Goal: Find specific page/section: Find specific page/section

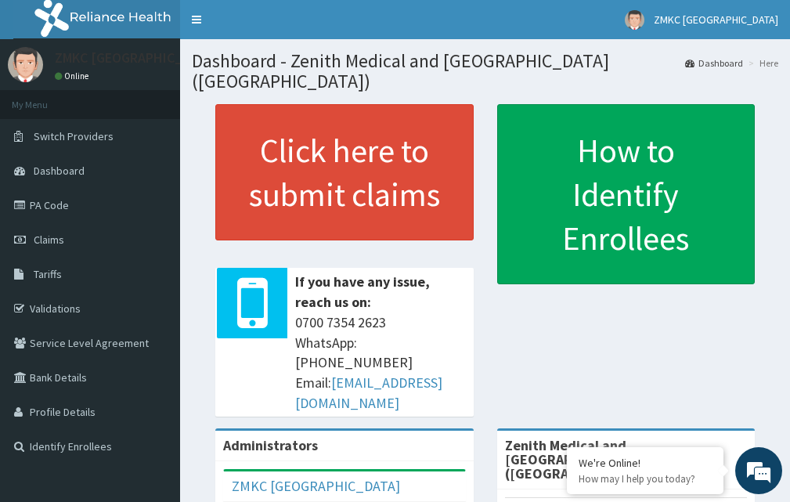
drag, startPoint x: 0, startPoint y: 498, endPoint x: 758, endPoint y: 365, distance: 769.9
click at [0, 498] on aside "ZMKC [GEOGRAPHIC_DATA] Online My Menu Switch Providers Dashboard PA Code Claims…" at bounding box center [90, 410] width 180 height 821
click at [465, 471] on div "ZMKC [GEOGRAPHIC_DATA]" at bounding box center [344, 486] width 241 height 31
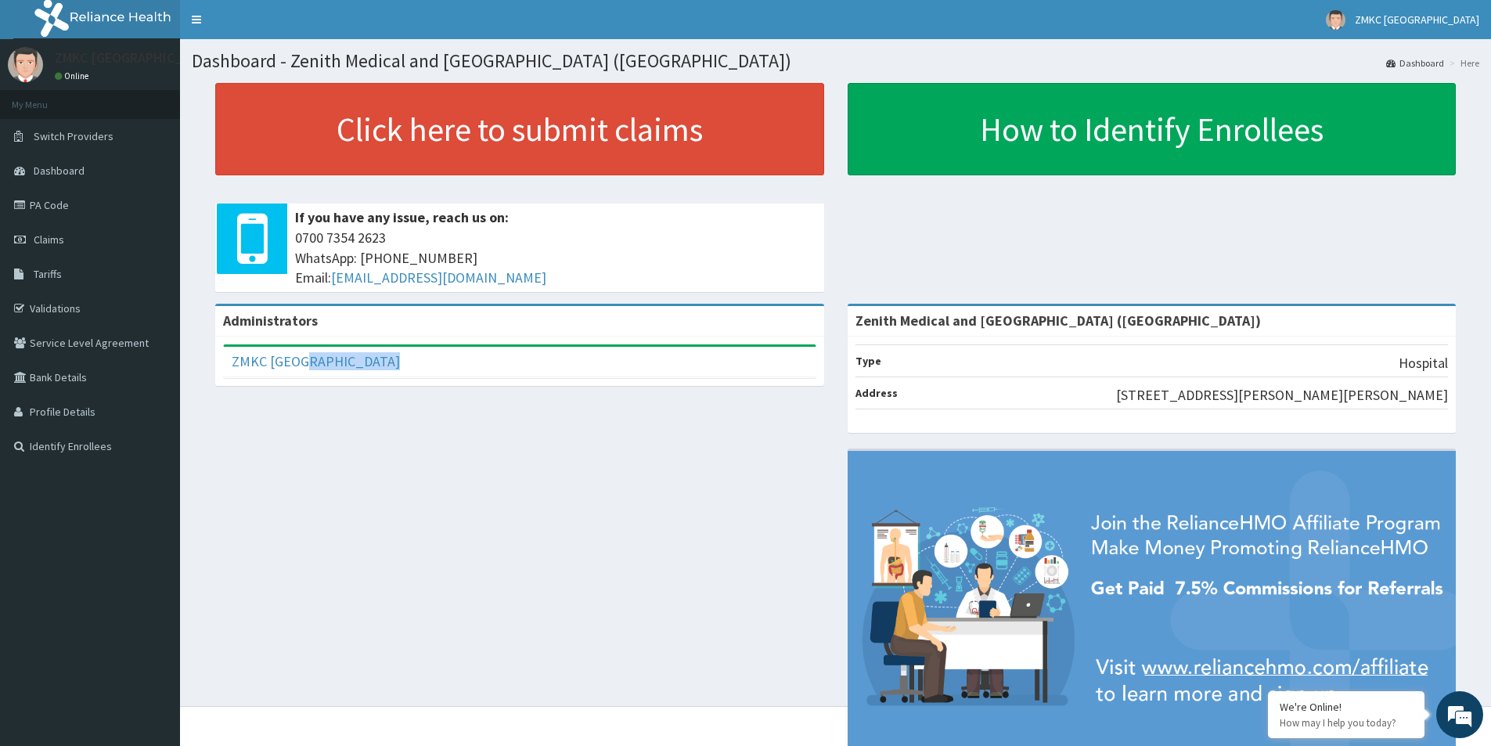
click at [794, 366] on div "ZMKC [GEOGRAPHIC_DATA]" at bounding box center [520, 362] width 592 height 31
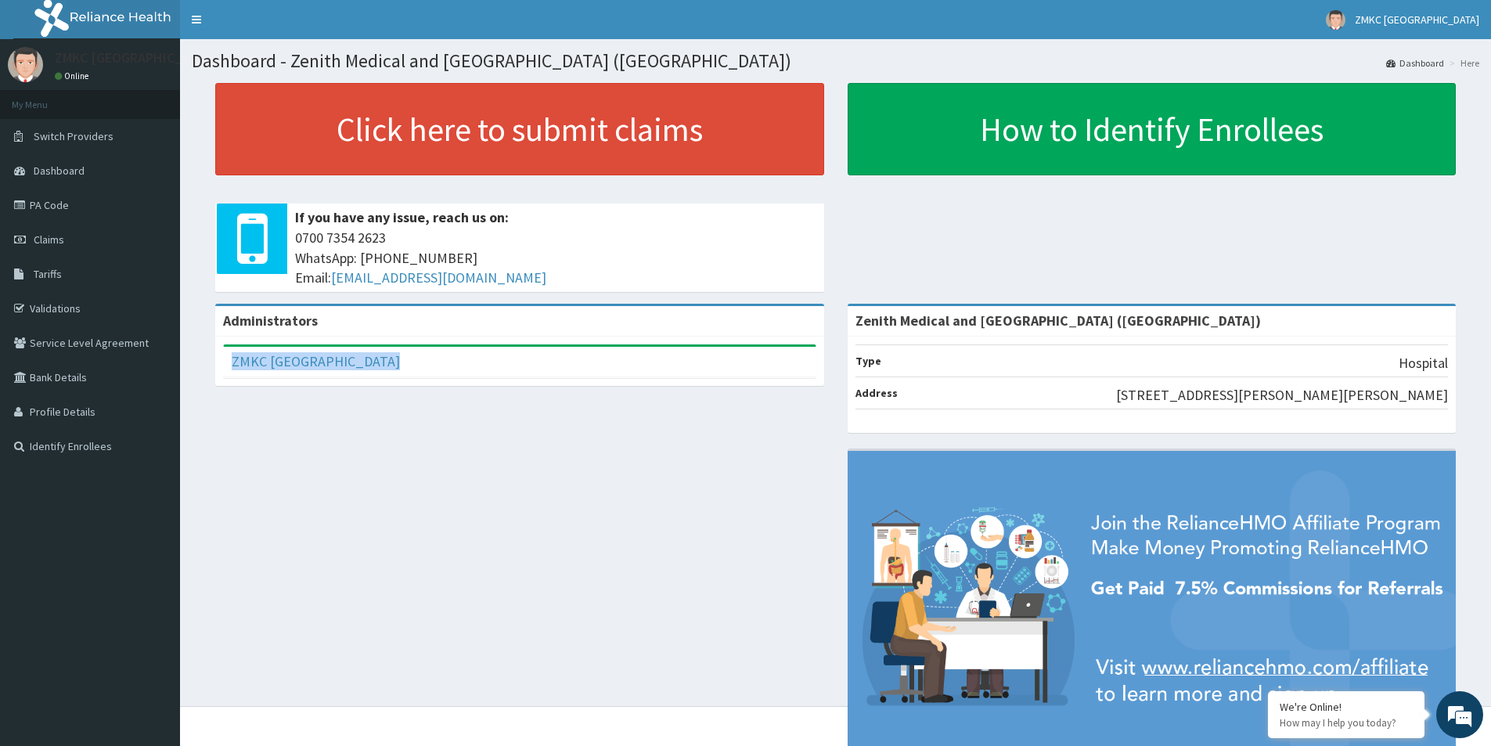
click at [794, 366] on div "ZMKC [GEOGRAPHIC_DATA]" at bounding box center [520, 362] width 592 height 31
